Goal: Task Accomplishment & Management: Complete application form

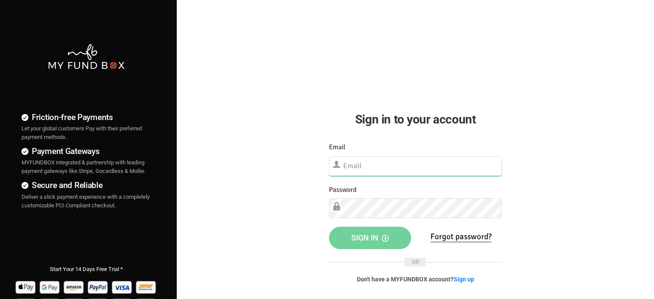
click at [425, 163] on input "text" at bounding box center [415, 166] width 173 height 20
paste input "demo@myfundbox.de"
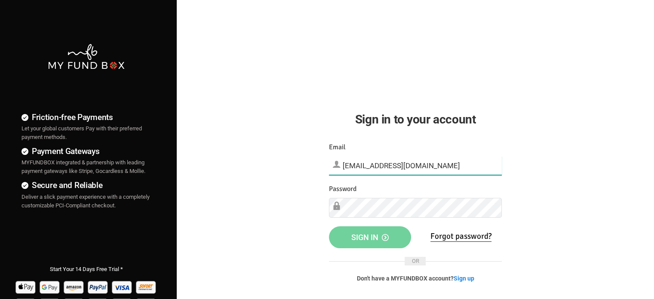
type input "demo@myfundbox.de"
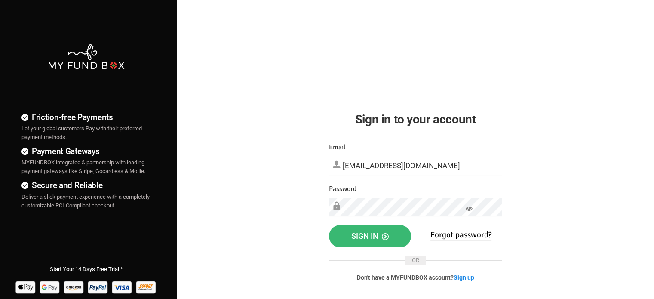
click at [381, 235] on span "Sign in" at bounding box center [369, 235] width 37 height 9
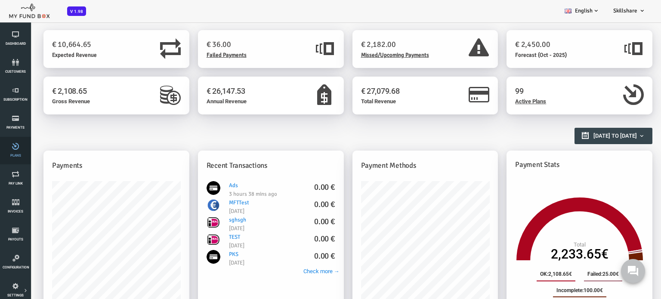
click at [20, 152] on link "Plans" at bounding box center [16, 151] width 26 height 28
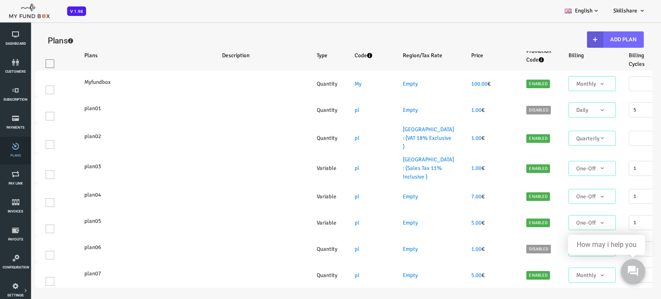
select select "100"
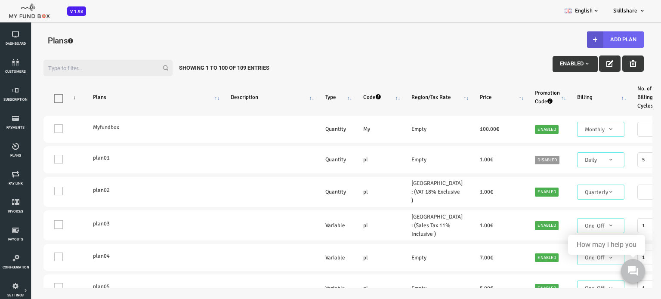
click at [567, 38] on icon "button" at bounding box center [568, 39] width 7 height 7
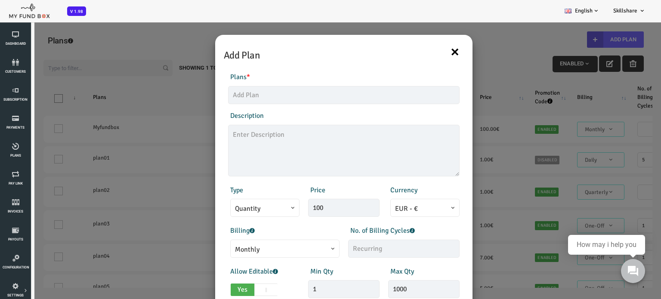
click at [426, 49] on button "×" at bounding box center [428, 52] width 9 height 18
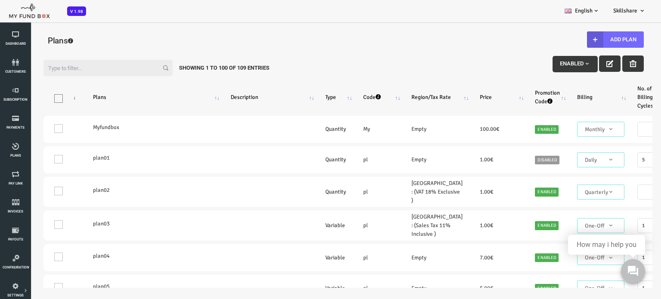
click at [58, 71] on input "Filter:" at bounding box center [81, 68] width 129 height 16
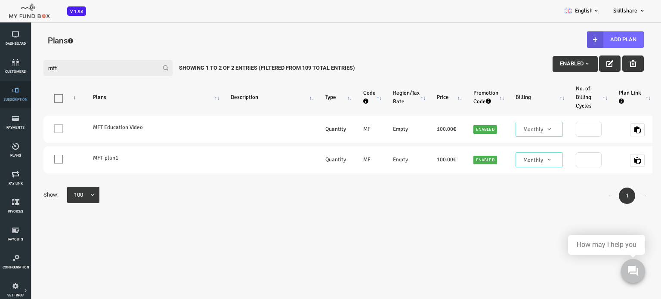
type input "mft"
click at [22, 88] on icon at bounding box center [16, 90] width 26 height 7
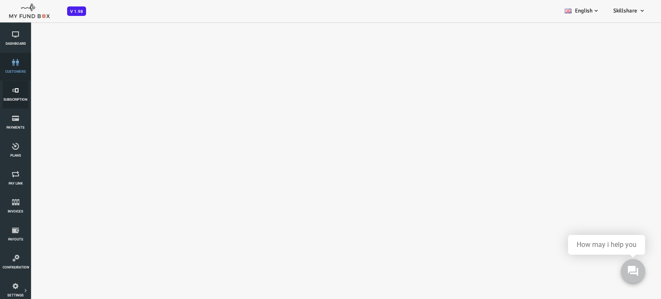
select select "100"
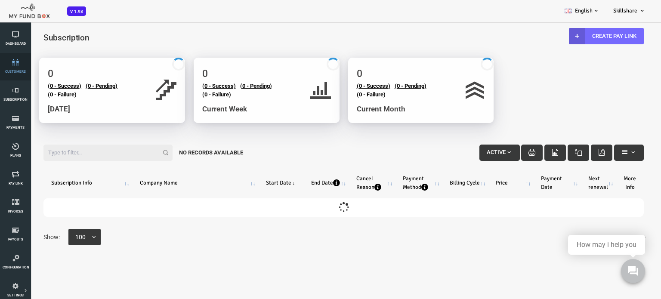
click at [12, 67] on link "customers" at bounding box center [16, 67] width 26 height 28
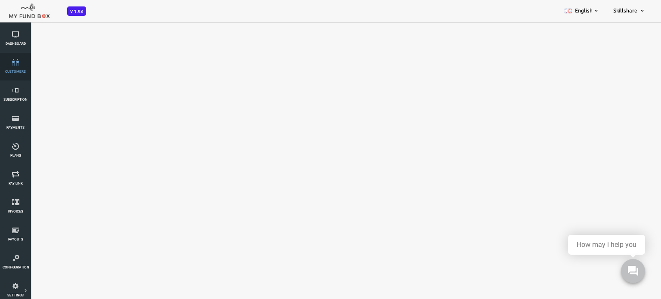
select select "100"
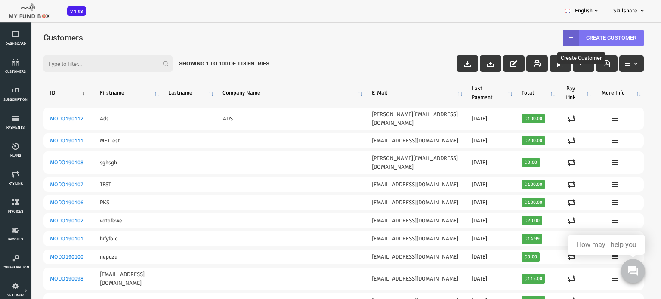
click at [541, 38] on icon at bounding box center [544, 37] width 7 height 7
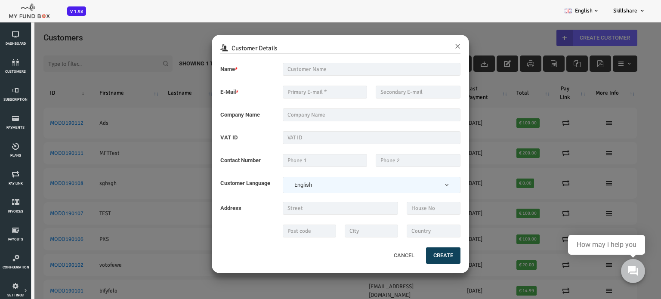
click at [378, 261] on button "Cancel" at bounding box center [377, 255] width 37 height 18
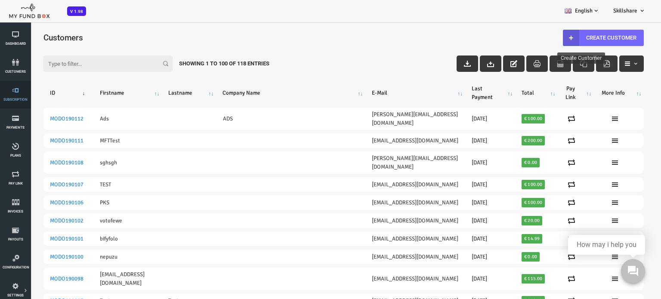
click at [23, 102] on link "Subscription" at bounding box center [16, 95] width 26 height 28
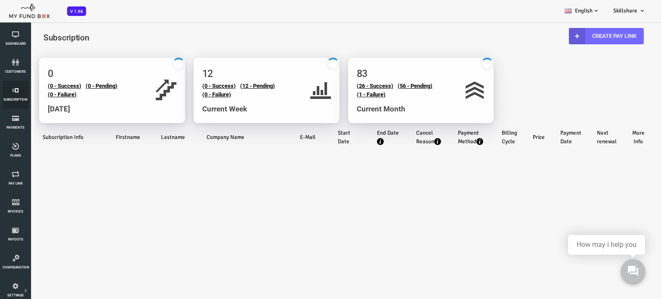
select select "100"
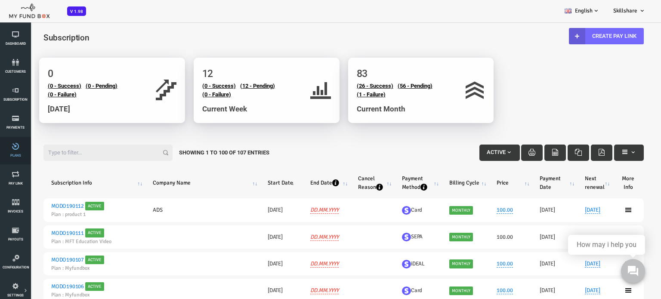
click at [19, 143] on icon at bounding box center [16, 146] width 26 height 7
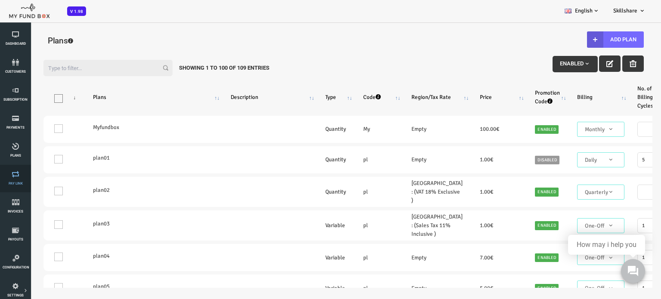
click at [17, 175] on icon at bounding box center [16, 174] width 26 height 7
click at [14, 150] on link "Plans" at bounding box center [16, 151] width 26 height 28
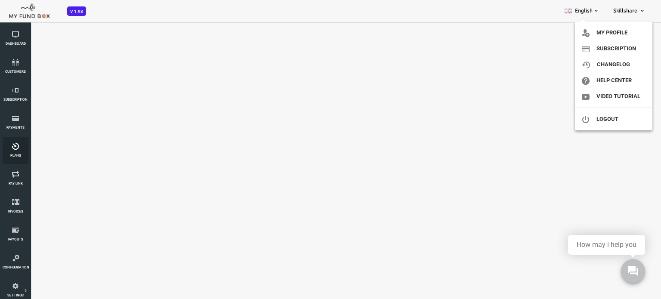
select select "100"
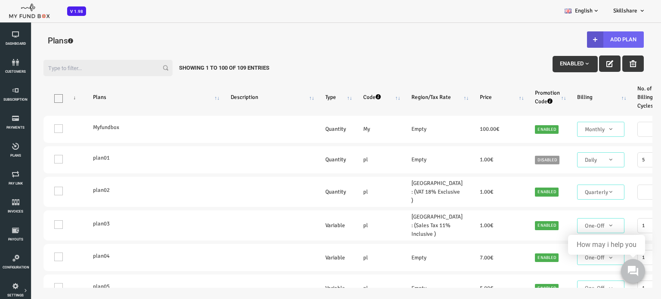
click at [568, 42] on icon "button" at bounding box center [568, 39] width 7 height 7
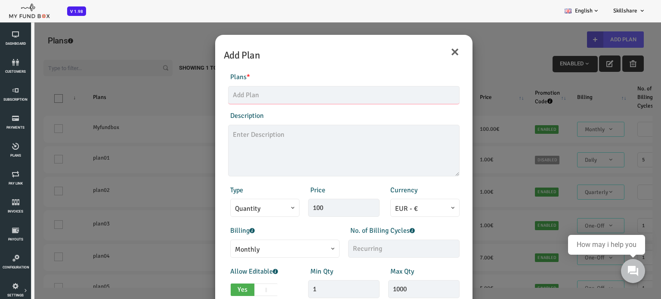
click at [317, 101] on input "text" at bounding box center [317, 95] width 231 height 18
type input "MFT"
click at [311, 152] on textarea at bounding box center [317, 151] width 231 height 52
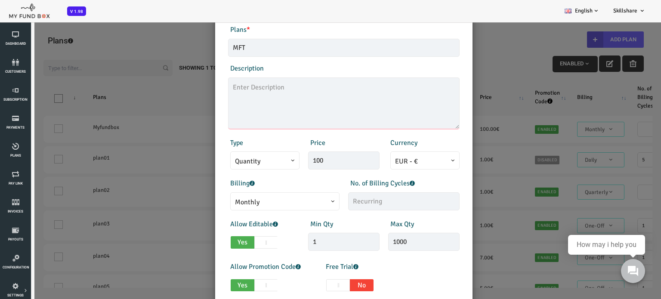
scroll to position [46, 0]
click at [255, 172] on div "Products Invoice Product is empty Plans * MFT This field is required Descriptio…" at bounding box center [317, 186] width 249 height 338
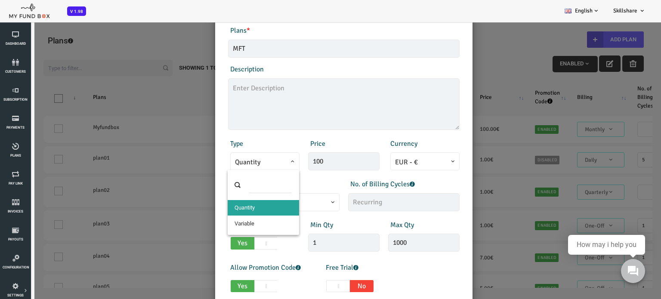
click at [209, 168] on span at bounding box center [209, 168] width 0 height 0
click at [258, 198] on span at bounding box center [236, 185] width 71 height 30
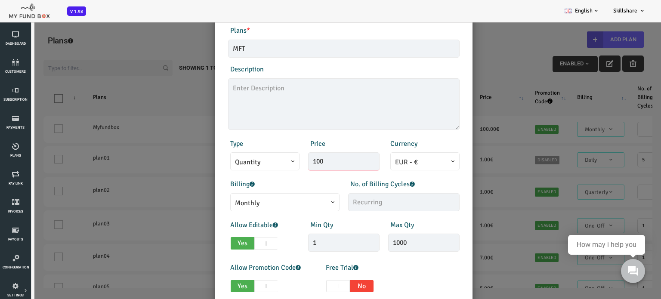
click at [330, 159] on input "100" at bounding box center [317, 161] width 71 height 18
type input "1"
type input "500.00"
click at [369, 168] on span at bounding box center [369, 168] width 0 height 0
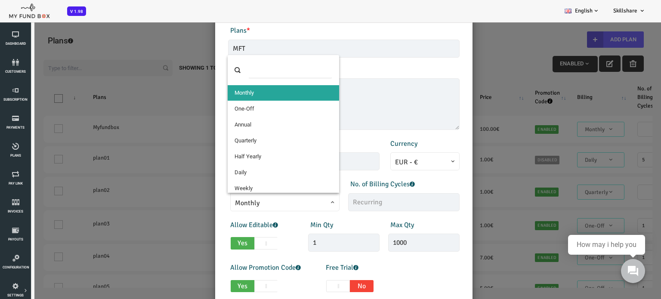
click at [249, 206] on span "Monthly" at bounding box center [259, 203] width 100 height 11
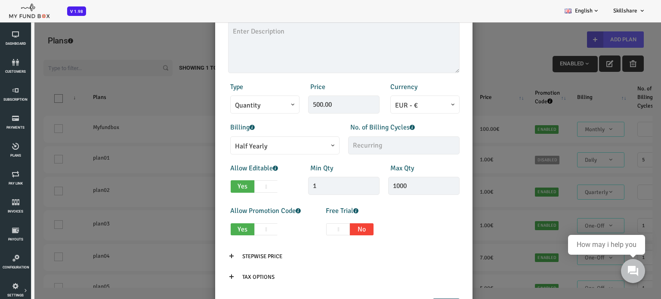
scroll to position [123, 0]
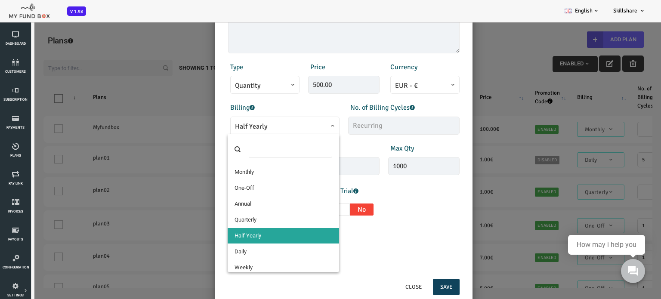
click at [272, 124] on span "Half Yearly" at bounding box center [259, 126] width 100 height 11
select select "9"
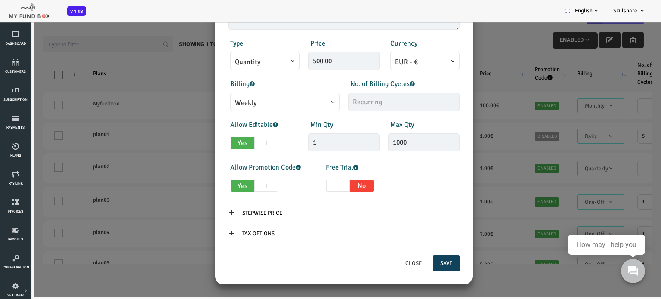
scroll to position [0, 0]
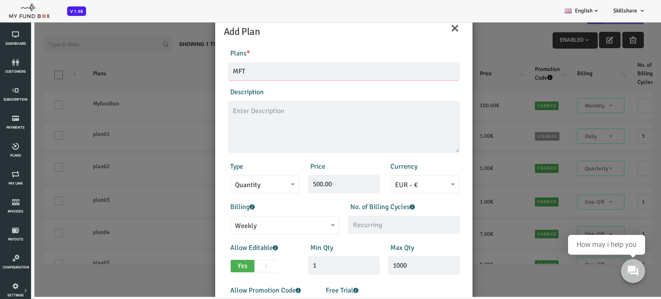
click at [257, 67] on input "MFT" at bounding box center [317, 71] width 231 height 18
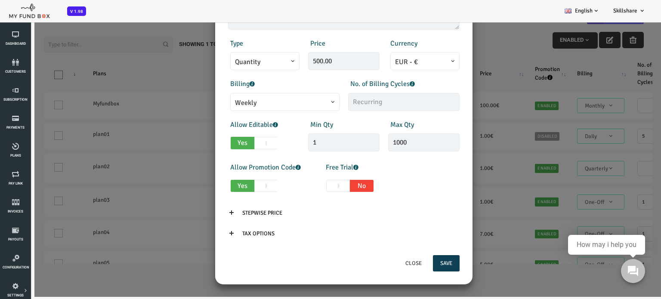
type input "MFT plan 2"
click at [424, 261] on button "Save" at bounding box center [419, 263] width 27 height 16
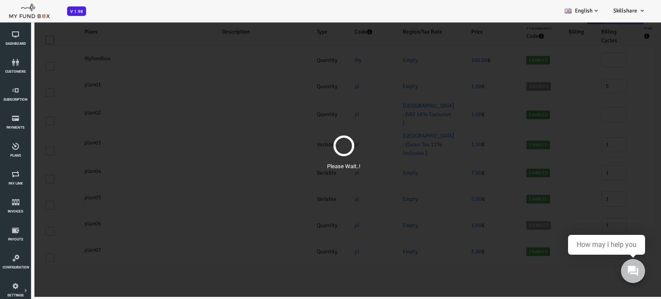
scroll to position [0, 0]
select select "100"
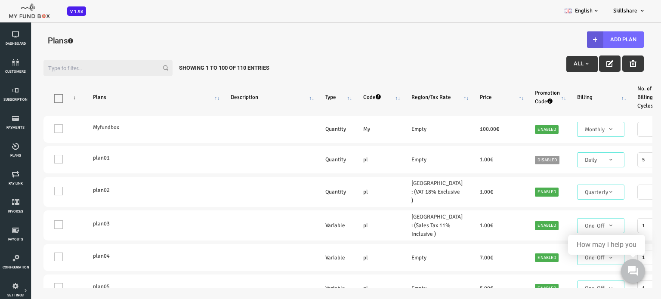
click at [89, 68] on input "Filter:" at bounding box center [81, 68] width 129 height 16
type input "m"
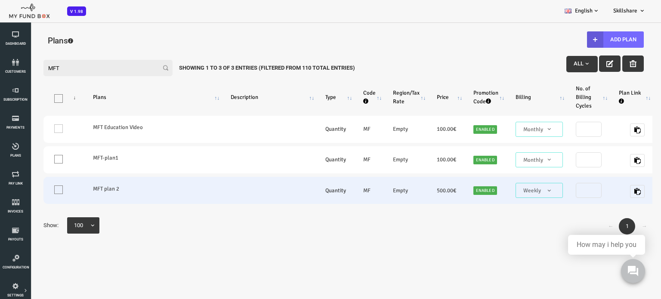
type input "MFT"
click at [521, 196] on span "Weekly" at bounding box center [512, 190] width 47 height 15
click at [504, 194] on span "Weekly" at bounding box center [512, 190] width 40 height 9
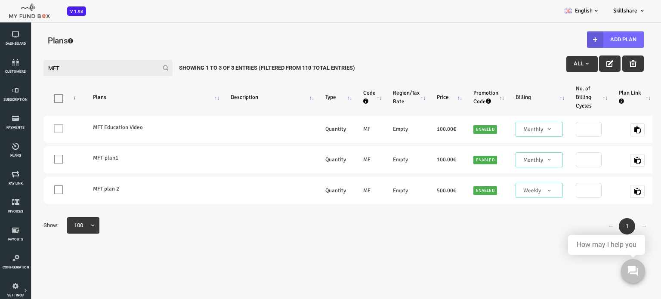
click at [592, 45] on div "Filter: MFT All Showing 1 to 3 of 3 Entries (Filtered From 110 Total Entries) P…" at bounding box center [317, 171] width 634 height 252
click at [569, 38] on icon "button" at bounding box center [568, 39] width 7 height 7
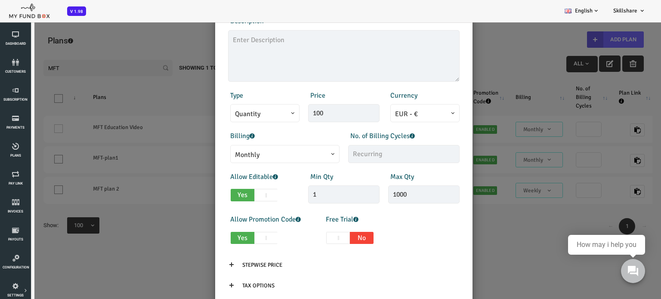
scroll to position [123, 0]
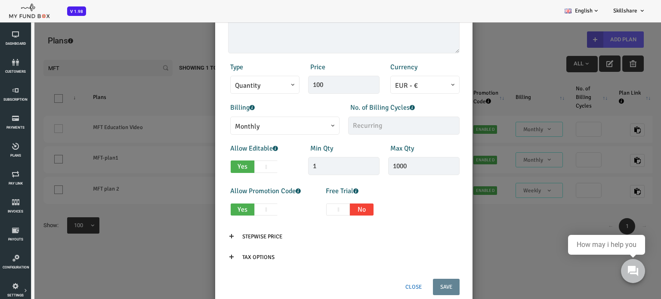
click at [387, 292] on button "Close" at bounding box center [387, 287] width 31 height 16
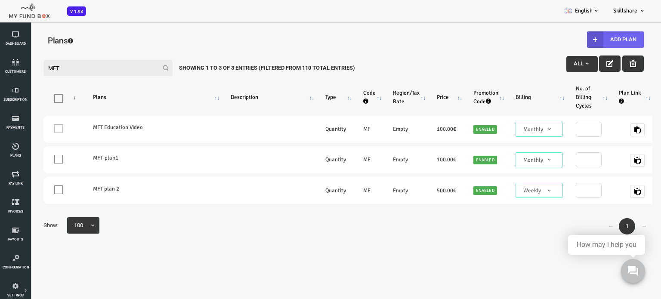
scroll to position [0, 0]
click at [20, 75] on link "customers" at bounding box center [16, 67] width 26 height 28
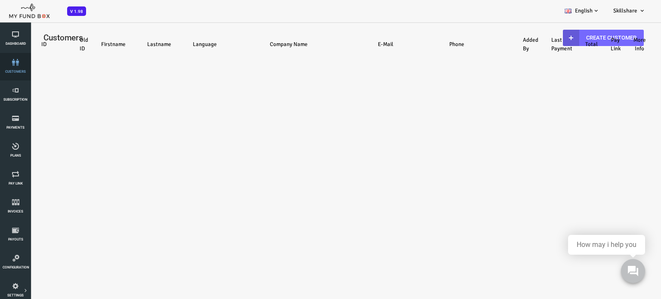
select select "100"
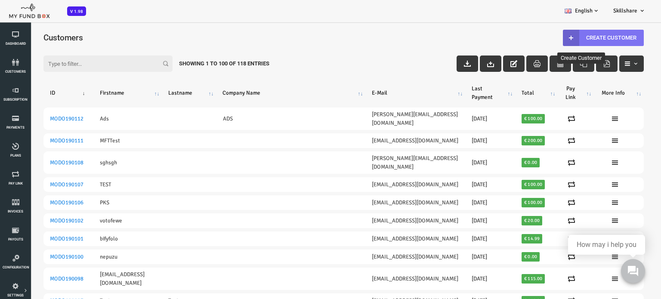
click at [593, 41] on link "Create Customer" at bounding box center [576, 38] width 81 height 16
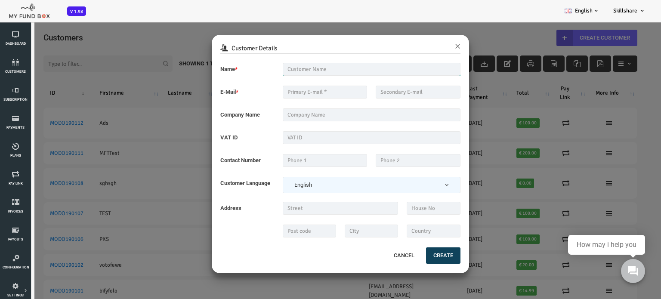
click at [291, 69] on input "text" at bounding box center [345, 69] width 178 height 13
type input "MFT Nandhini"
click at [286, 86] on input "text" at bounding box center [298, 92] width 85 height 13
type input "abcd@gmail.com"
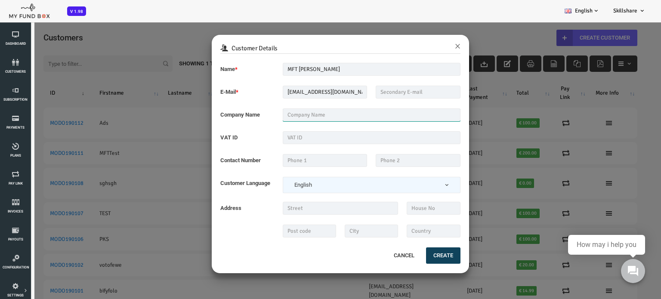
click at [329, 114] on input "text" at bounding box center [345, 114] width 178 height 13
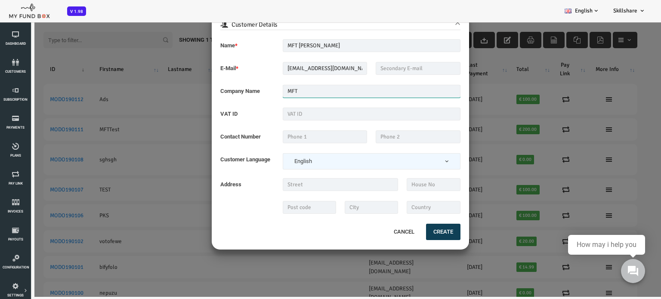
type input "MFT"
click at [408, 231] on button "Create" at bounding box center [417, 232] width 34 height 16
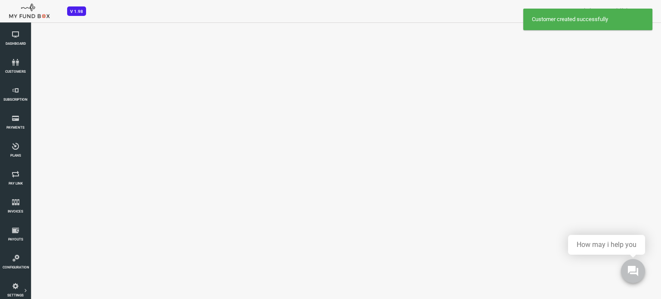
scroll to position [9, 0]
select select "100"
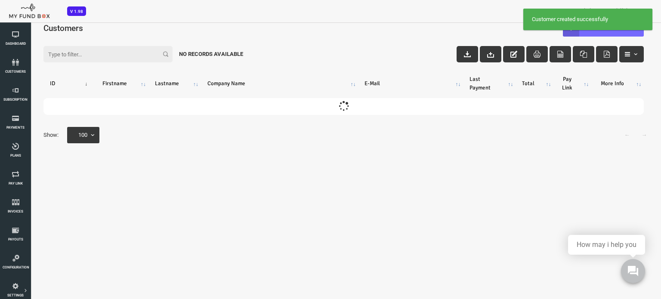
scroll to position [0, 0]
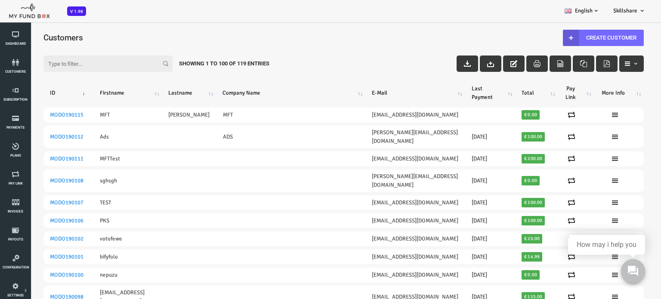
click at [108, 62] on input "Filter:" at bounding box center [81, 63] width 129 height 16
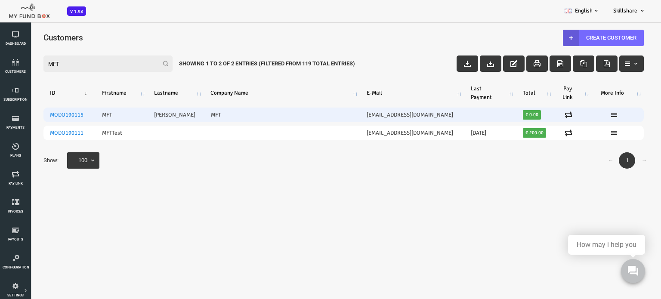
type input "MFT"
click at [119, 120] on td "MFT" at bounding box center [95, 115] width 52 height 15
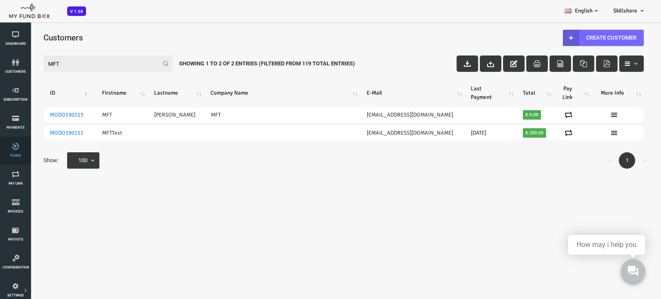
click at [26, 149] on icon at bounding box center [16, 146] width 26 height 7
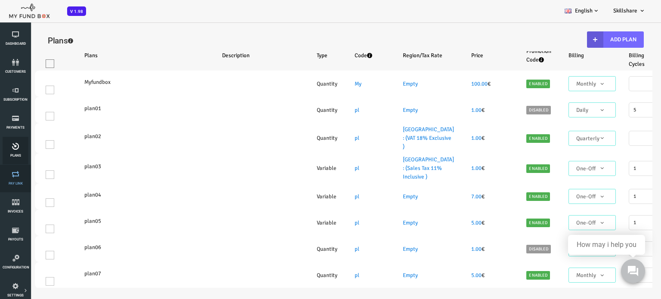
select select "100"
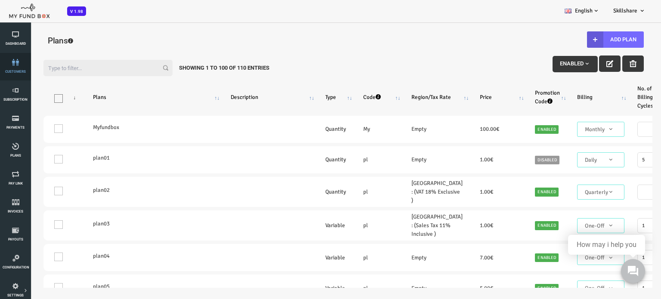
click at [0, 0] on span "customers" at bounding box center [0, 0] width 0 height 0
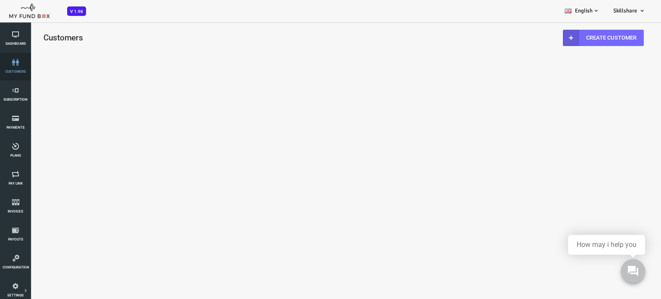
select select "100"
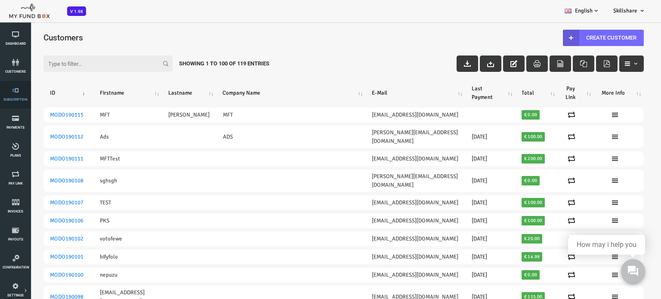
click at [9, 94] on link "Subscription" at bounding box center [16, 95] width 26 height 28
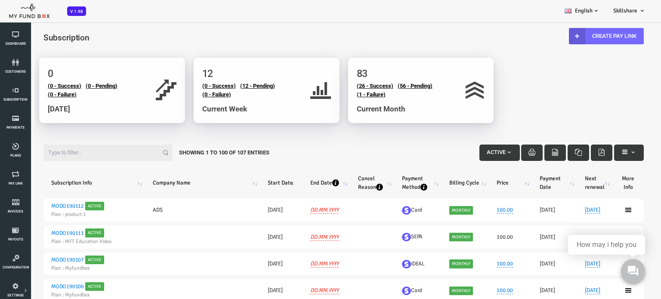
click at [483, 156] on button "Active" at bounding box center [473, 153] width 40 height 16
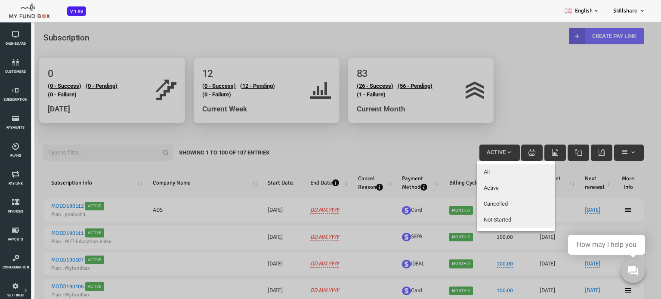
click at [483, 156] on div at bounding box center [317, 171] width 634 height 299
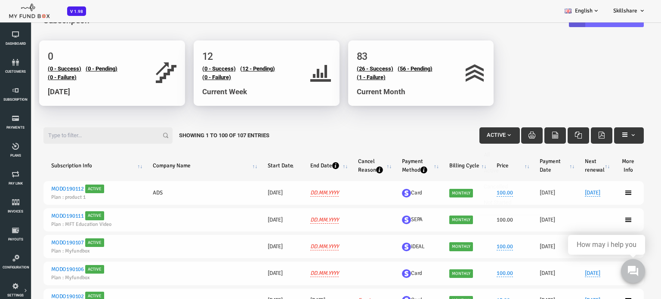
scroll to position [18, 0]
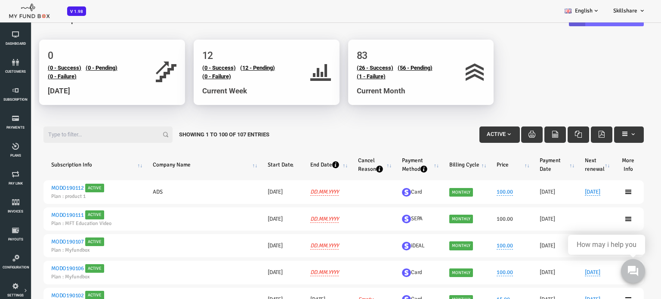
click at [484, 128] on button "Active" at bounding box center [473, 134] width 40 height 16
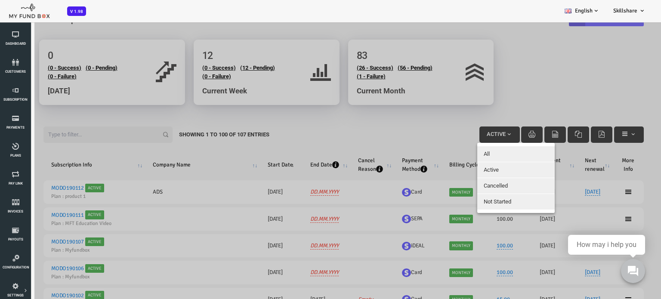
click at [442, 113] on div at bounding box center [317, 171] width 634 height 299
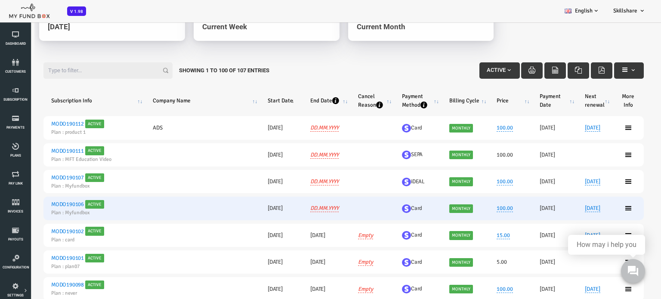
scroll to position [0, 0]
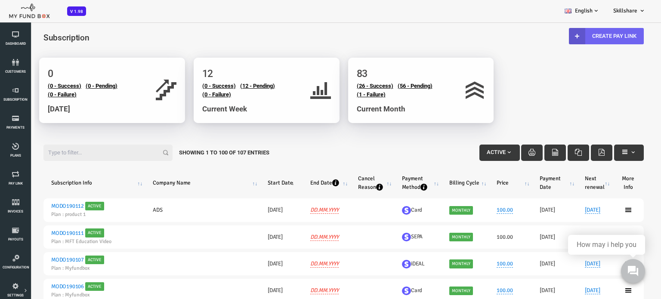
click at [558, 39] on link "Create Pay Link" at bounding box center [579, 36] width 75 height 16
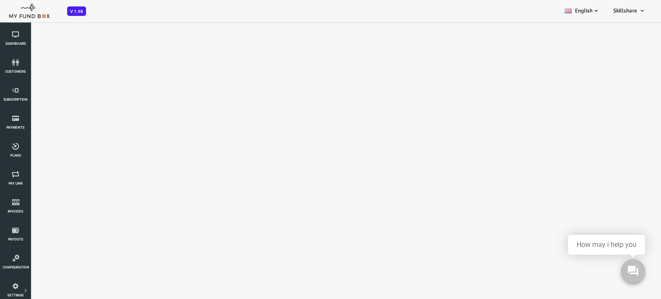
select select "100"
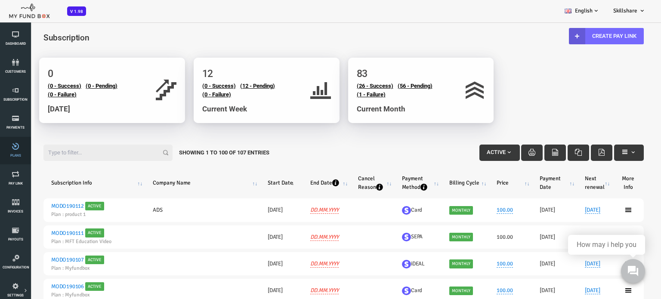
click at [24, 151] on link "Plans" at bounding box center [16, 151] width 26 height 28
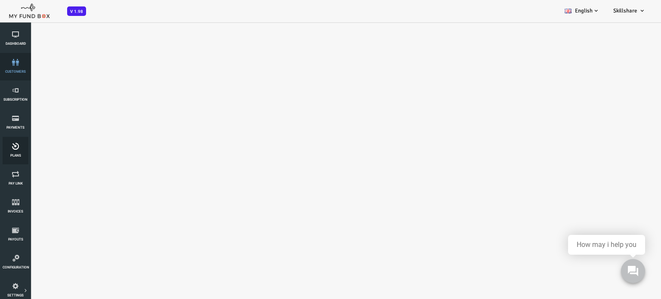
select select "100"
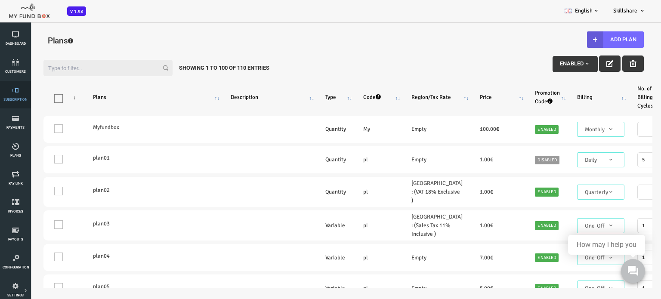
click at [0, 103] on li "Subscription" at bounding box center [15, 95] width 31 height 28
click at [0, 0] on span "Subscription" at bounding box center [0, 0] width 0 height 0
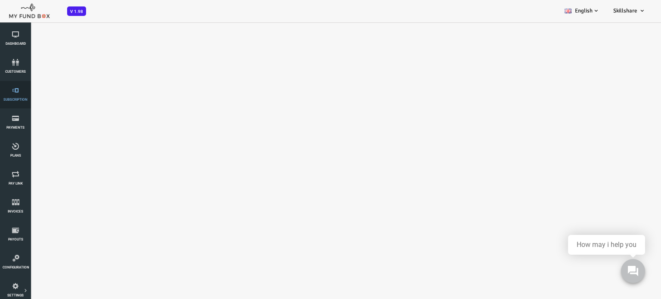
select select "100"
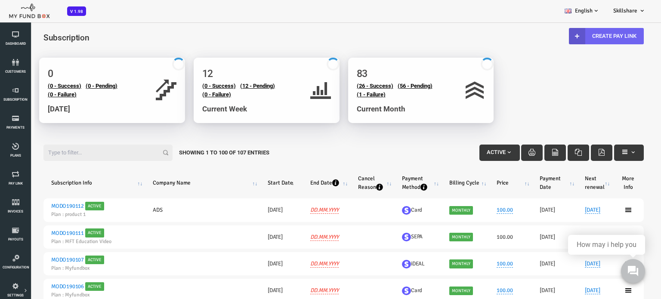
click at [544, 35] on b at bounding box center [550, 36] width 16 height 16
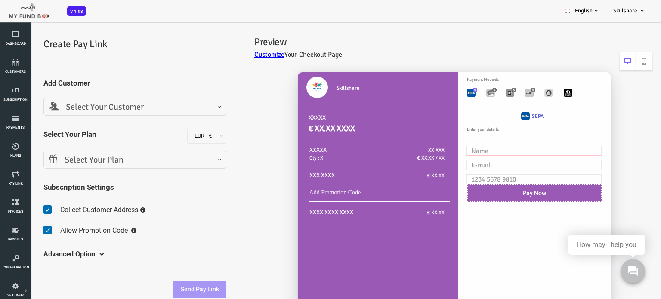
click at [454, 151] on input "text" at bounding box center [507, 151] width 135 height 10
click at [459, 149] on input "text" at bounding box center [507, 151] width 135 height 10
click at [452, 150] on input "text" at bounding box center [507, 151] width 135 height 10
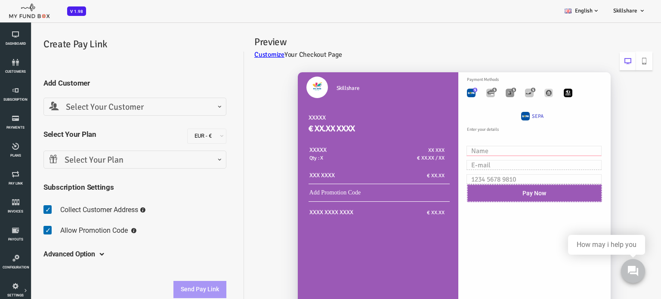
click at [452, 150] on input "text" at bounding box center [507, 151] width 135 height 10
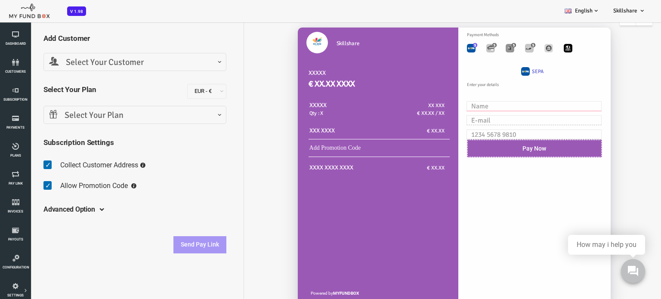
click at [461, 107] on input "text" at bounding box center [507, 106] width 135 height 10
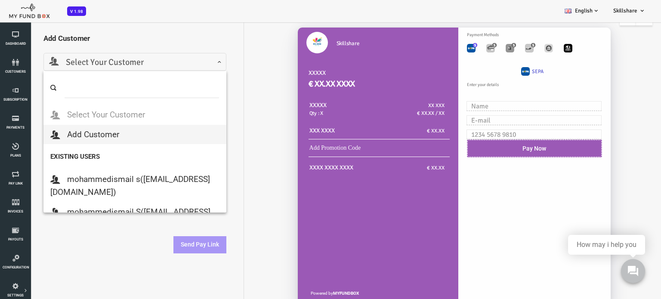
click at [182, 56] on span "Select Your Customer" at bounding box center [109, 62] width 172 height 13
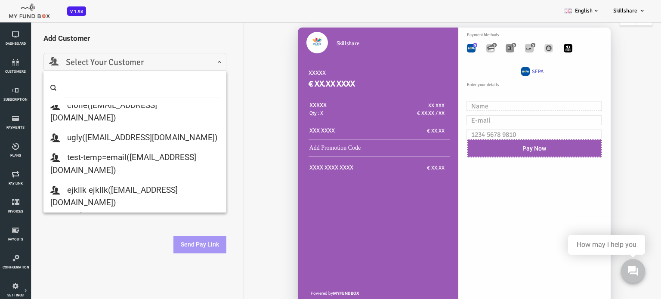
scroll to position [1643, 0]
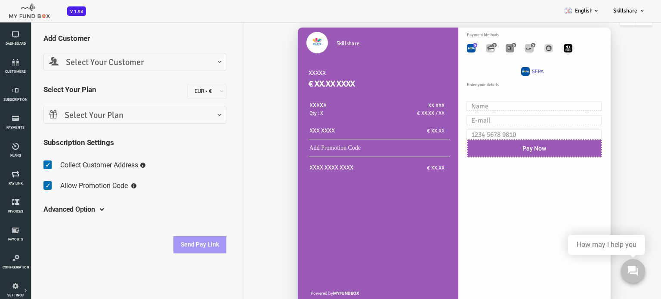
click at [74, 282] on div "Create Pay Link Add Customer Select Your Customer Add Customer mohammedismail s…" at bounding box center [317, 153] width 626 height 337
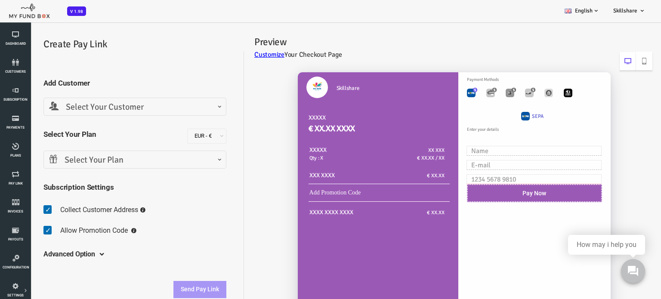
click at [477, 177] on input "text" at bounding box center [507, 179] width 135 height 10
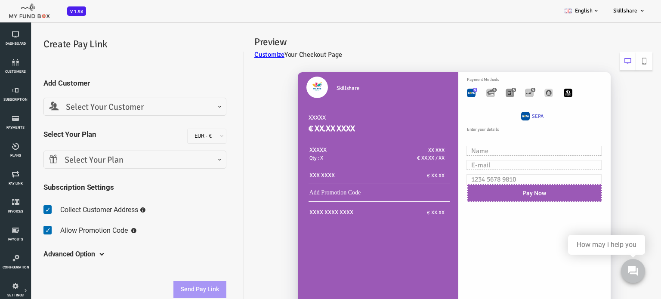
click at [477, 177] on input "text" at bounding box center [507, 179] width 135 height 10
click at [397, 166] on td "XX XXX € XX.XX / XX" at bounding box center [389, 156] width 76 height 25
click at [494, 145] on div "Payment Methods SEPA No payments available Connect payment gateway Enter your d…" at bounding box center [507, 143] width 161 height 143
click at [495, 148] on input "text" at bounding box center [507, 151] width 135 height 10
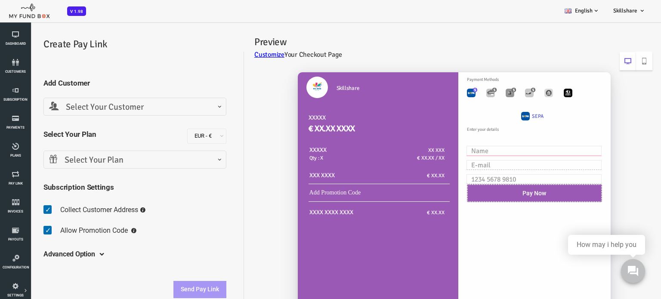
click at [495, 148] on input "text" at bounding box center [507, 151] width 135 height 10
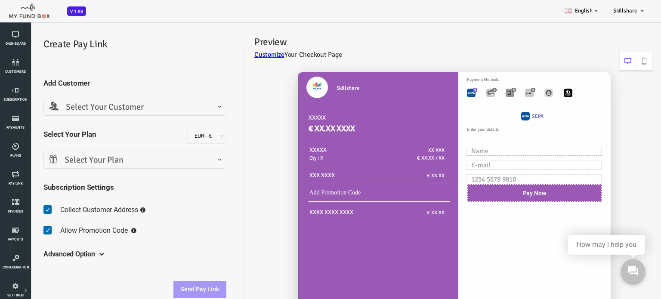
click at [451, 89] on label "Toolbar with button groups" at bounding box center [444, 92] width 17 height 19
radio input "true"
click at [442, 91] on img "Toolbar with button groups" at bounding box center [444, 93] width 9 height 9
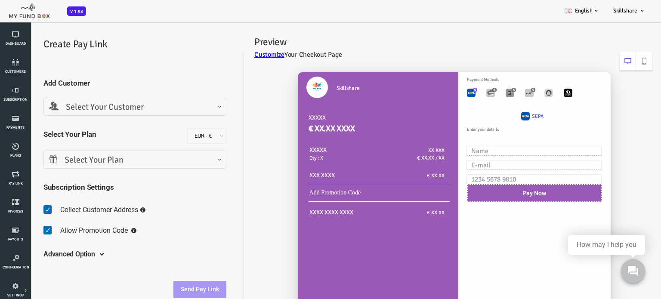
click at [442, 91] on img "Toolbar with button groups" at bounding box center [444, 93] width 9 height 9
click at [461, 148] on input "text" at bounding box center [507, 151] width 135 height 10
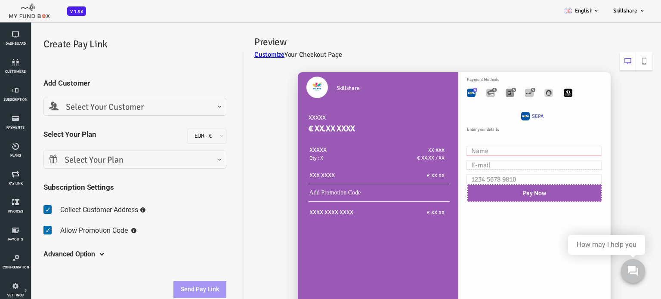
click at [461, 148] on input "text" at bounding box center [507, 151] width 135 height 10
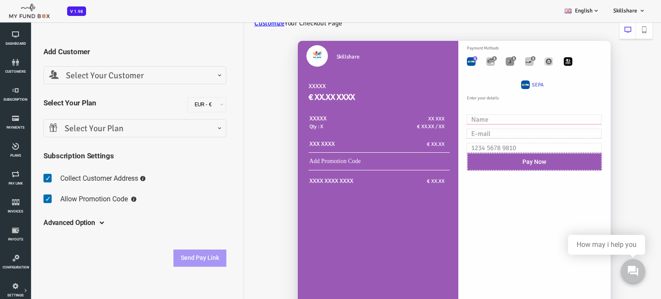
scroll to position [55, 0]
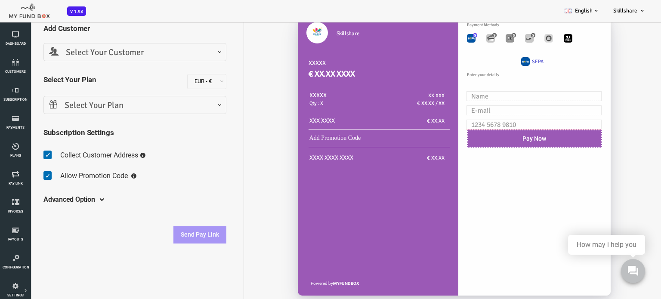
click at [465, 125] on input "text" at bounding box center [507, 125] width 135 height 10
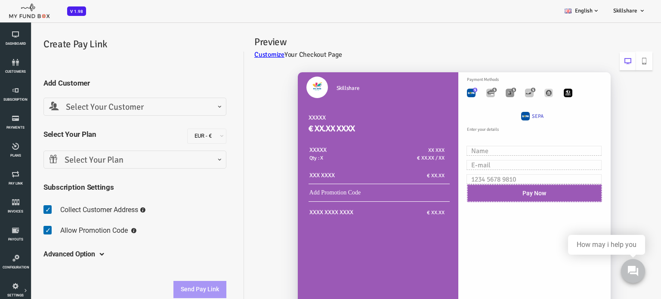
click at [444, 92] on img "Toolbar with button groups" at bounding box center [444, 93] width 9 height 9
click at [462, 93] on img "Toolbar with button groups" at bounding box center [464, 93] width 9 height 9
radio input "true"
click at [446, 92] on img "Toolbar with button groups" at bounding box center [444, 93] width 9 height 9
radio input "true"
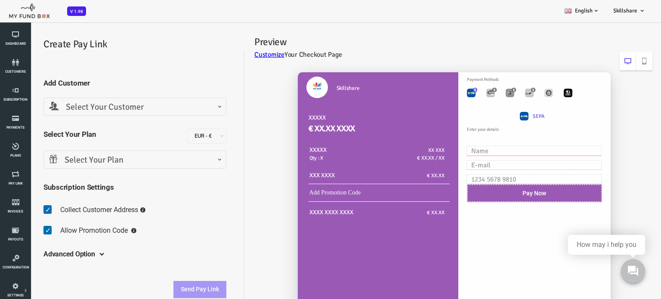
click at [473, 150] on input "text" at bounding box center [507, 151] width 135 height 10
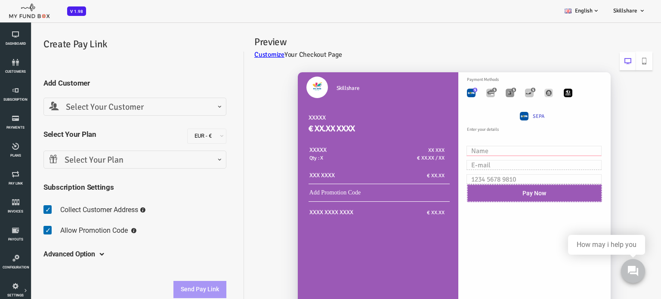
click at [473, 150] on input "text" at bounding box center [507, 151] width 135 height 10
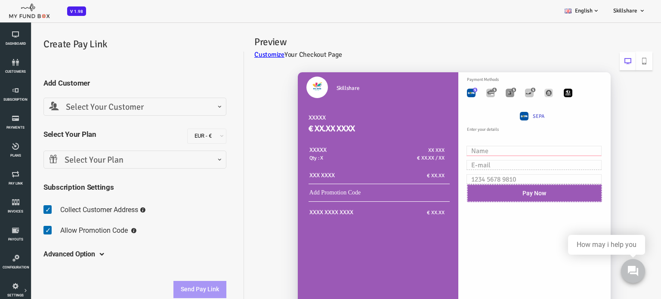
drag, startPoint x: 473, startPoint y: 150, endPoint x: 473, endPoint y: 161, distance: 11.2
click at [473, 161] on div "Enter your details Billing Address" at bounding box center [507, 155] width 161 height 83
click at [473, 161] on input "text" at bounding box center [507, 165] width 135 height 10
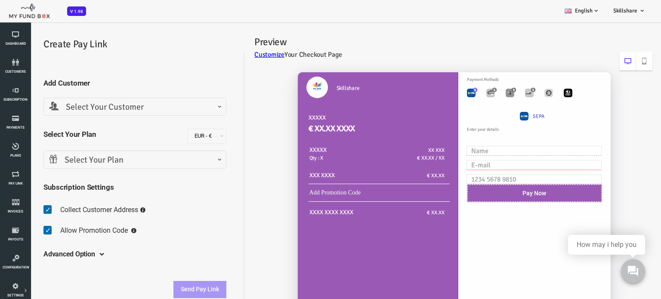
click at [473, 161] on input "text" at bounding box center [507, 165] width 135 height 10
click at [461, 163] on input "text" at bounding box center [507, 165] width 135 height 10
drag, startPoint x: 461, startPoint y: 163, endPoint x: 463, endPoint y: 92, distance: 70.6
click at [463, 92] on div "Payment Methods SEPA No payments available Connect payment gateway Enter your d…" at bounding box center [507, 143] width 161 height 143
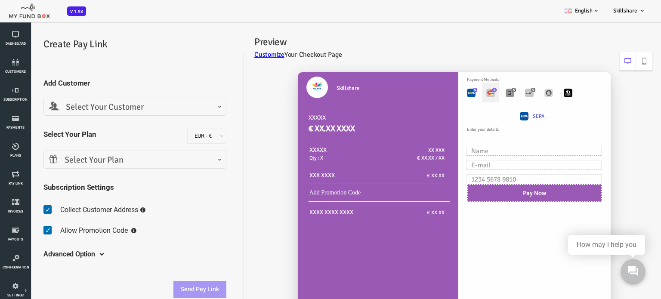
click at [463, 92] on img "Toolbar with button groups" at bounding box center [464, 93] width 9 height 9
radio input "true"
click at [485, 146] on input "text" at bounding box center [507, 151] width 135 height 10
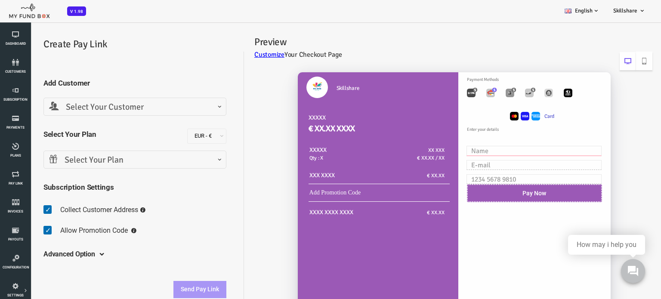
click at [485, 146] on input "text" at bounding box center [507, 151] width 135 height 10
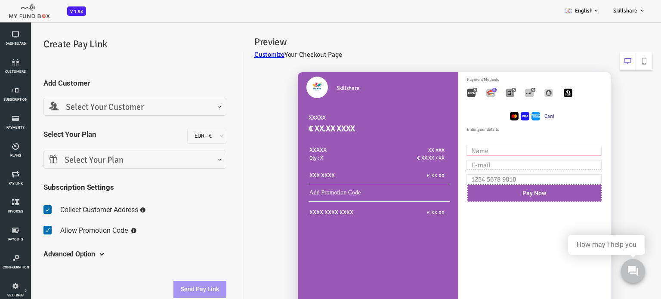
click at [485, 146] on input "text" at bounding box center [507, 151] width 135 height 10
click at [482, 94] on img "Toolbar with button groups" at bounding box center [483, 93] width 9 height 9
radio input "true"
click at [490, 151] on input "text" at bounding box center [507, 151] width 135 height 10
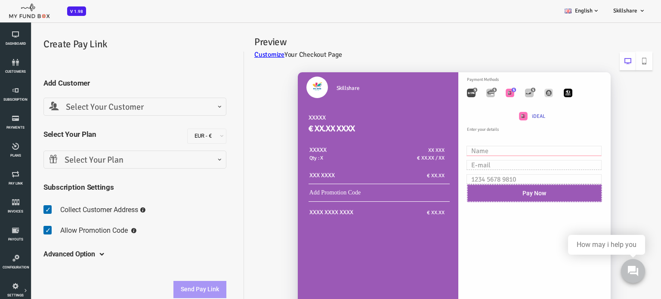
click at [490, 151] on input "text" at bounding box center [507, 151] width 135 height 10
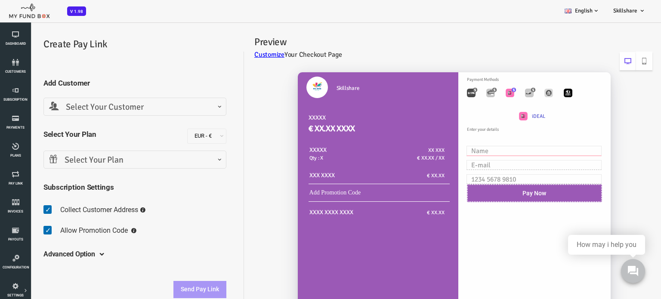
click at [490, 151] on input "text" at bounding box center [507, 151] width 135 height 10
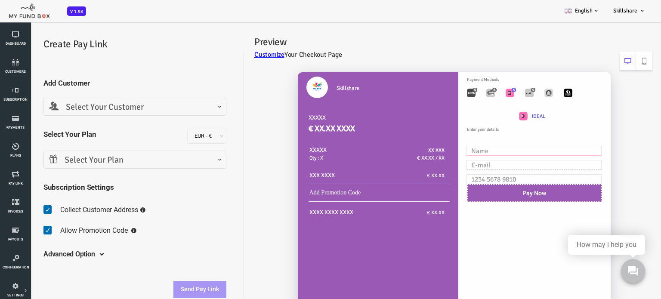
click at [490, 151] on input "text" at bounding box center [507, 151] width 135 height 10
drag, startPoint x: 490, startPoint y: 151, endPoint x: 236, endPoint y: 157, distance: 254.3
click at [236, 157] on div "Skillshare XXXXX € XX.XX XXXX XXXXX Qty : X XX XXX € XX.XX / XX XXX XXXX € XX.XX" at bounding box center [422, 216] width 408 height 304
